Goal: Task Accomplishment & Management: Use online tool/utility

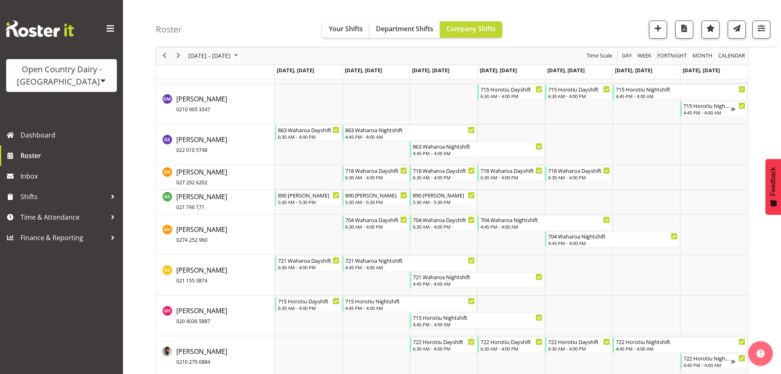
scroll to position [2563, 0]
click at [167, 53] on span "Previous" at bounding box center [165, 56] width 10 height 10
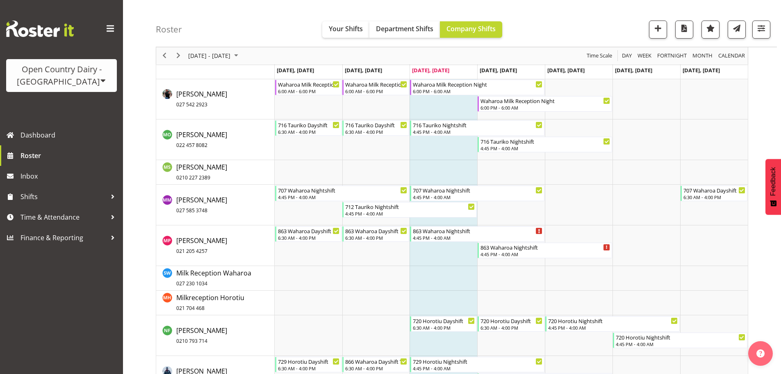
scroll to position [4289, 0]
click at [182, 56] on span "Next" at bounding box center [178, 56] width 10 height 10
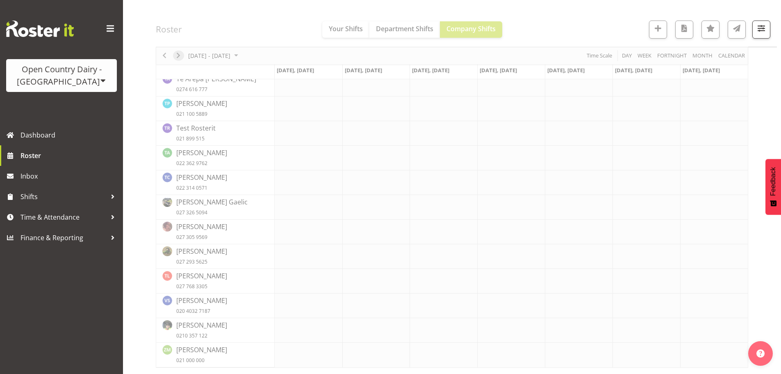
scroll to position [3882, 0]
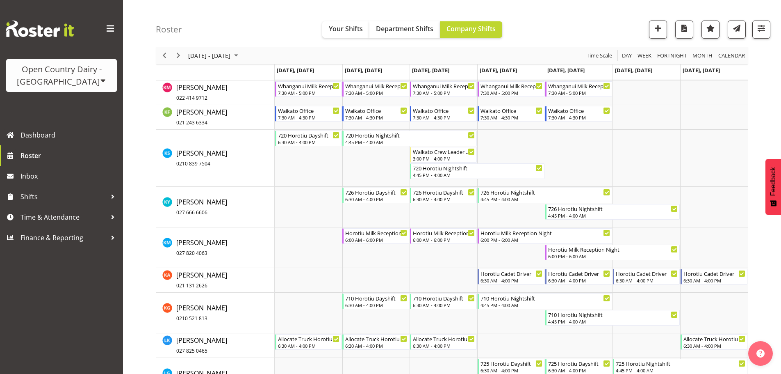
scroll to position [6291, 0]
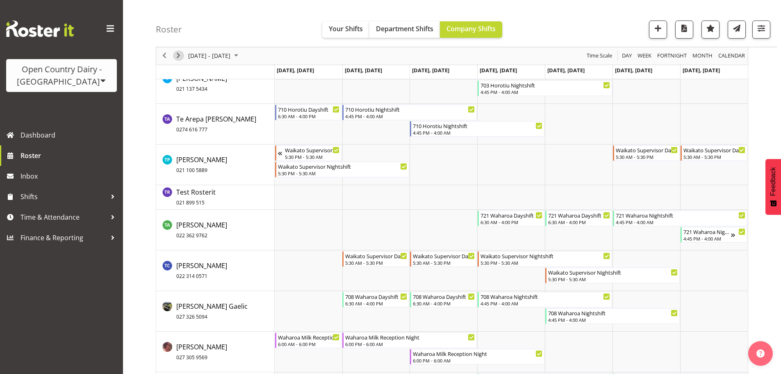
click at [178, 56] on span "Next" at bounding box center [178, 56] width 10 height 10
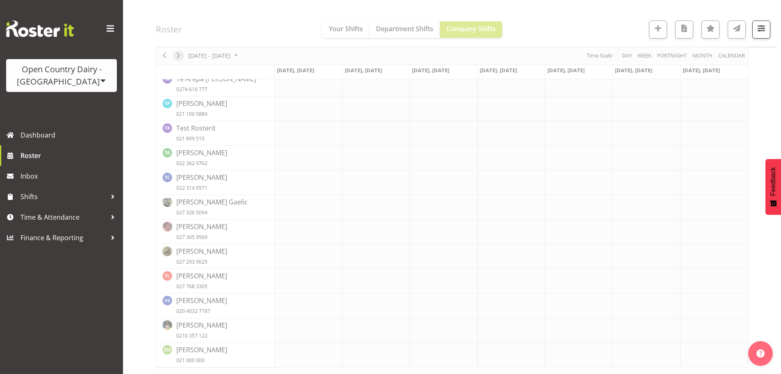
scroll to position [3882, 0]
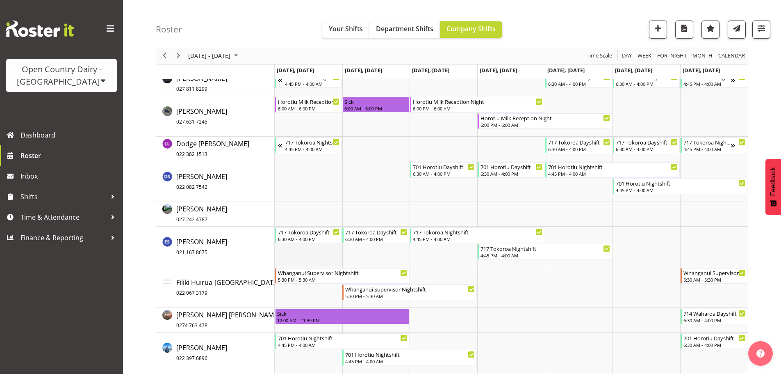
scroll to position [1820, 0]
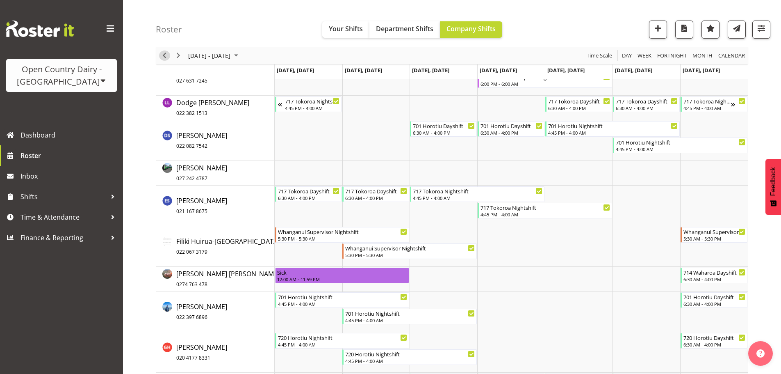
click at [169, 55] on button "Previous" at bounding box center [164, 56] width 11 height 10
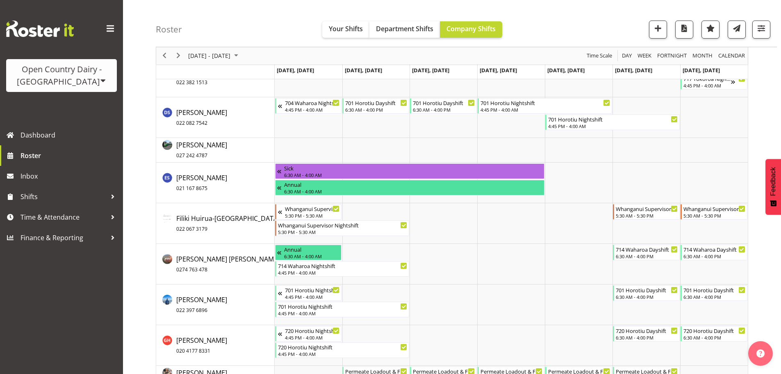
scroll to position [2066, 0]
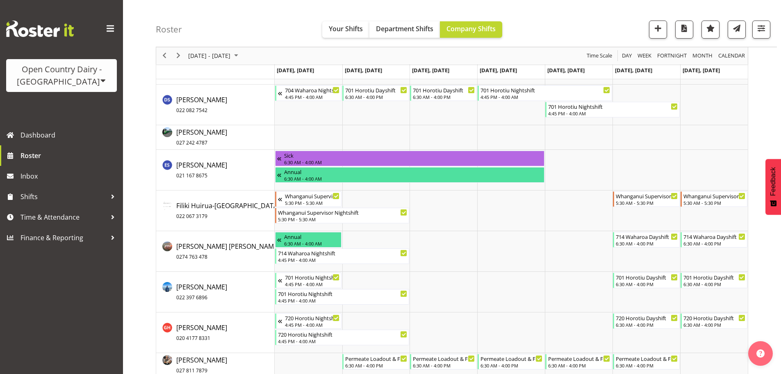
drag, startPoint x: 159, startPoint y: 57, endPoint x: 397, endPoint y: 269, distance: 318.6
click at [159, 57] on div "previous period" at bounding box center [164, 55] width 14 height 17
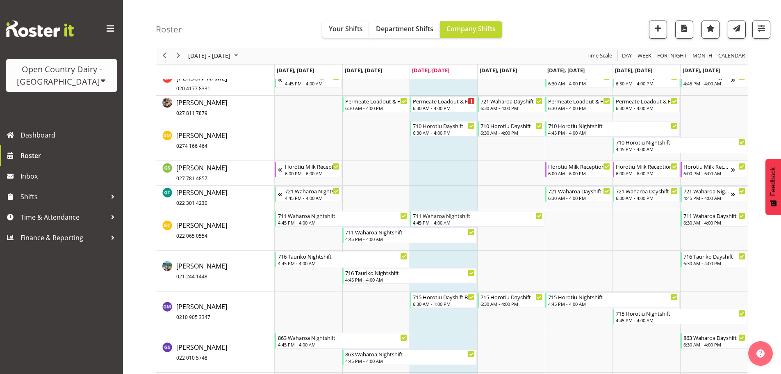
scroll to position [1943, 0]
